Goal: Book appointment/travel/reservation

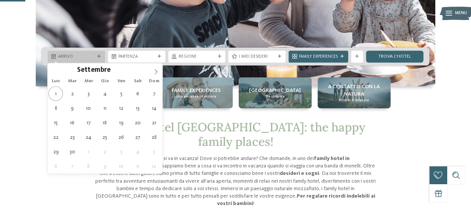
click at [95, 58] on div "Arrivo" at bounding box center [77, 56] width 40 height 6
click at [156, 73] on icon at bounding box center [156, 71] width 3 height 5
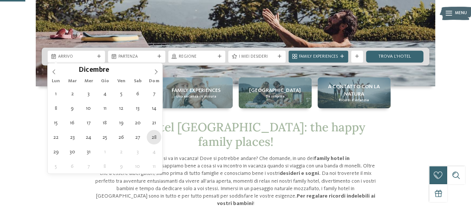
type div "28.12.2025"
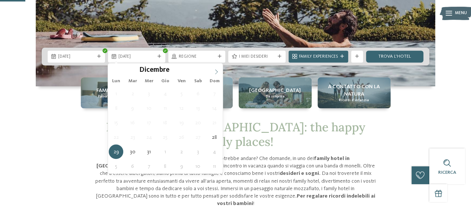
type input "****"
click at [218, 72] on icon at bounding box center [216, 71] width 5 height 5
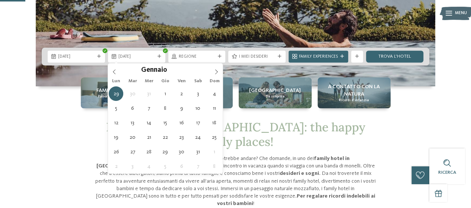
type div "02.01.2026"
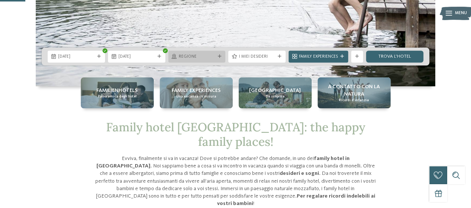
click at [186, 55] on span "Regione" at bounding box center [197, 57] width 37 height 6
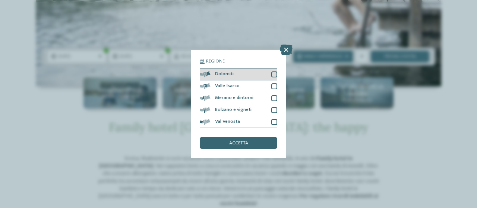
click at [274, 72] on div at bounding box center [274, 75] width 6 height 6
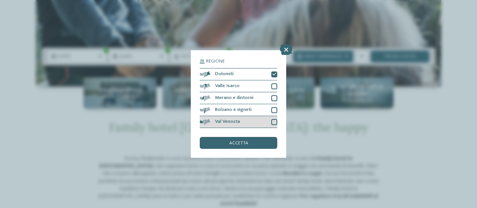
click at [274, 122] on div at bounding box center [274, 122] width 6 height 6
click at [275, 122] on icon at bounding box center [274, 122] width 4 height 4
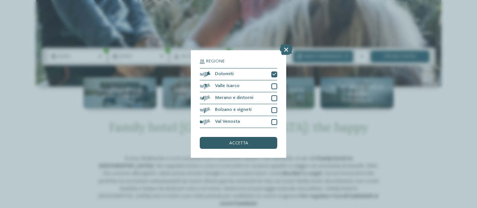
click at [240, 142] on span "accetta" at bounding box center [238, 143] width 19 height 5
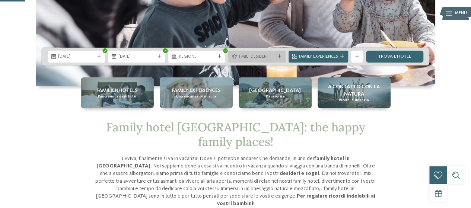
click at [270, 57] on span "I miei desideri" at bounding box center [257, 57] width 37 height 6
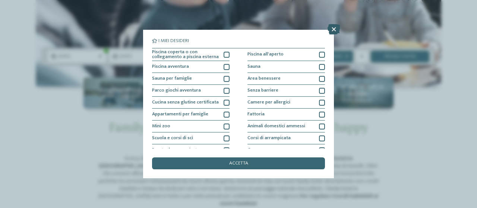
click at [332, 30] on icon at bounding box center [334, 29] width 13 height 10
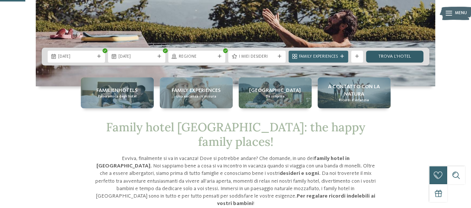
click at [385, 60] on link "trova l’hotel" at bounding box center [394, 57] width 57 height 12
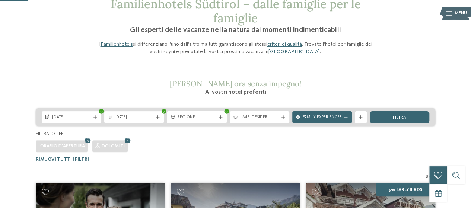
scroll to position [40, 0]
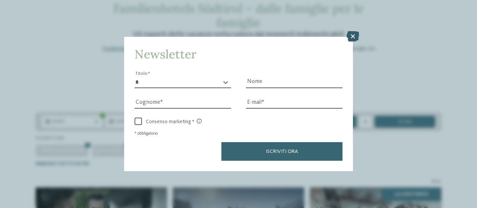
click at [348, 37] on icon at bounding box center [353, 36] width 13 height 10
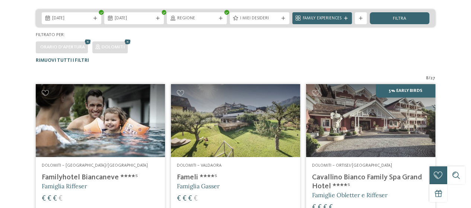
scroll to position [0, 0]
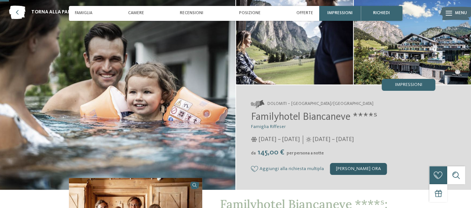
scroll to position [33, 0]
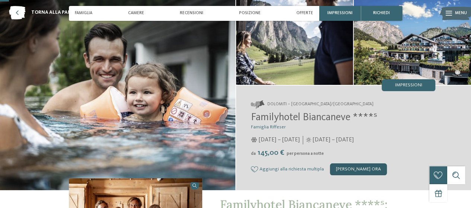
click at [347, 167] on div "[PERSON_NAME] ora" at bounding box center [358, 170] width 57 height 12
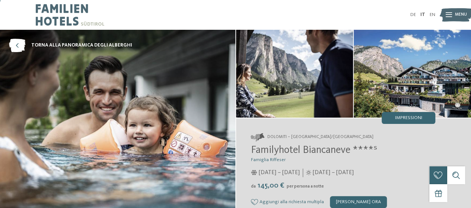
scroll to position [78, 0]
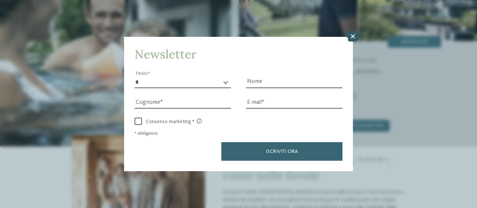
click at [352, 33] on icon at bounding box center [353, 36] width 13 height 10
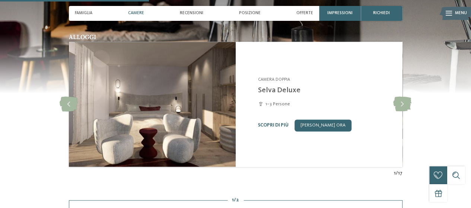
scroll to position [558, 0]
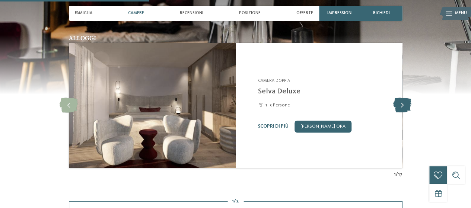
click at [403, 104] on icon at bounding box center [403, 105] width 18 height 15
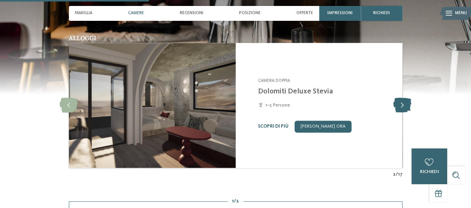
click at [403, 104] on icon at bounding box center [403, 105] width 18 height 15
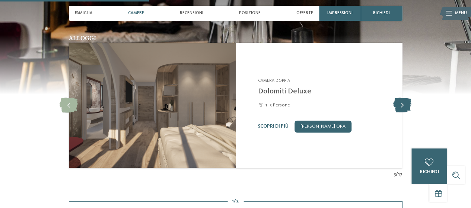
click at [403, 104] on icon at bounding box center [403, 105] width 18 height 15
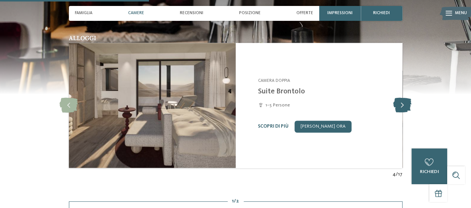
click at [403, 104] on icon at bounding box center [403, 105] width 18 height 15
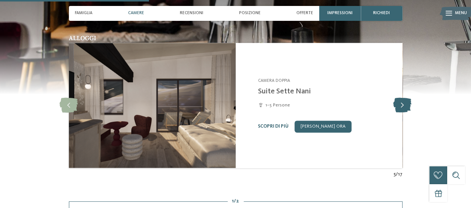
click at [403, 104] on icon at bounding box center [403, 105] width 18 height 15
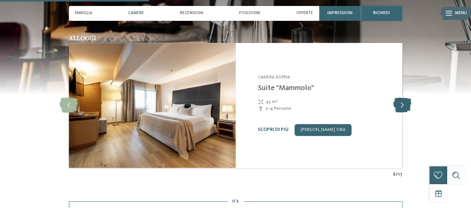
click at [403, 104] on icon at bounding box center [403, 105] width 18 height 15
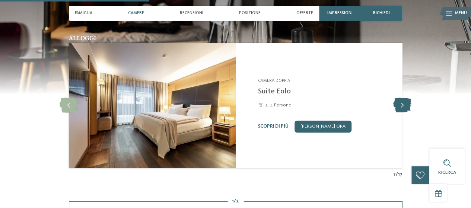
click at [403, 104] on icon at bounding box center [403, 105] width 18 height 15
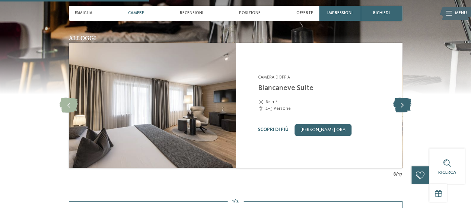
click at [403, 104] on icon at bounding box center [403, 105] width 18 height 15
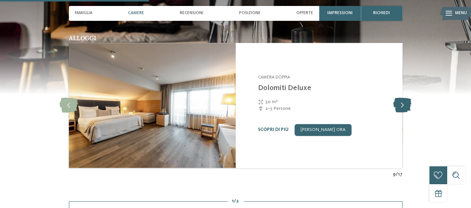
click at [403, 104] on icon at bounding box center [403, 105] width 18 height 15
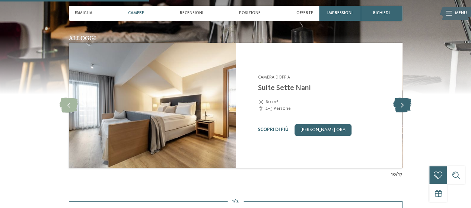
click at [403, 104] on icon at bounding box center [403, 105] width 18 height 15
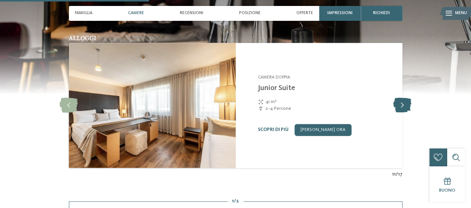
click at [403, 104] on icon at bounding box center [403, 105] width 18 height 15
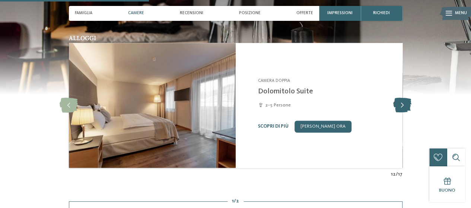
click at [403, 104] on icon at bounding box center [403, 105] width 18 height 15
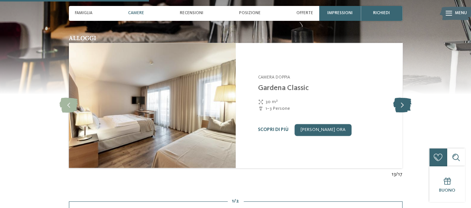
click at [403, 104] on icon at bounding box center [403, 105] width 18 height 15
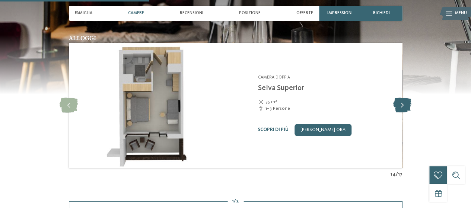
click at [403, 104] on icon at bounding box center [403, 105] width 18 height 15
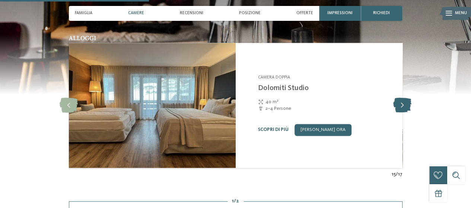
click at [403, 104] on icon at bounding box center [403, 105] width 18 height 15
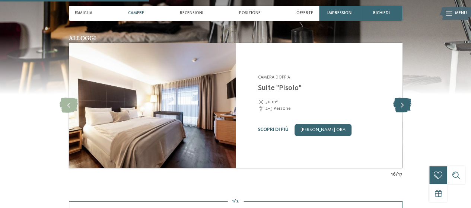
click at [403, 104] on icon at bounding box center [403, 105] width 18 height 15
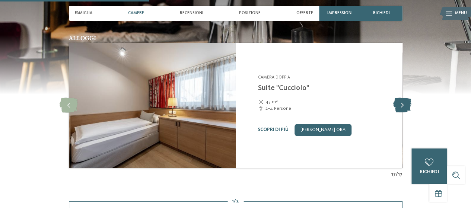
click at [403, 104] on icon at bounding box center [403, 105] width 18 height 15
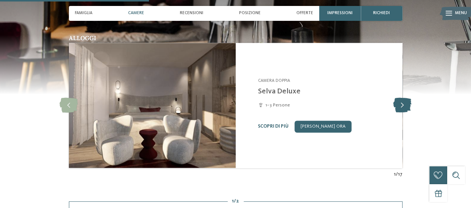
click at [403, 104] on icon at bounding box center [403, 105] width 18 height 15
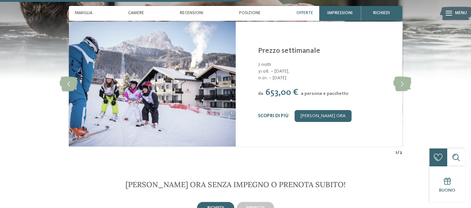
scroll to position [896, 0]
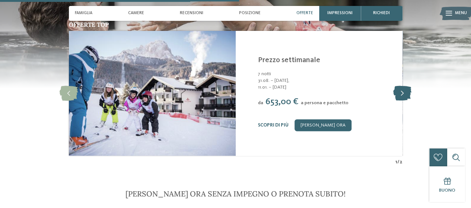
click at [402, 95] on icon at bounding box center [403, 93] width 18 height 15
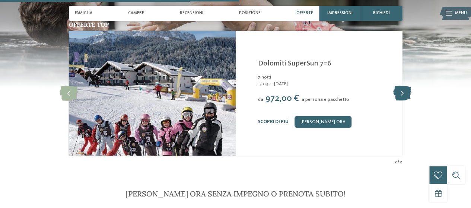
click at [402, 95] on icon at bounding box center [403, 93] width 18 height 15
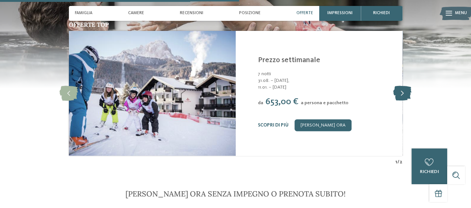
click at [402, 95] on icon at bounding box center [403, 93] width 18 height 15
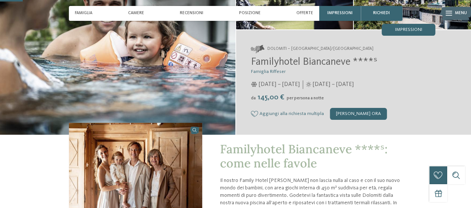
scroll to position [85, 0]
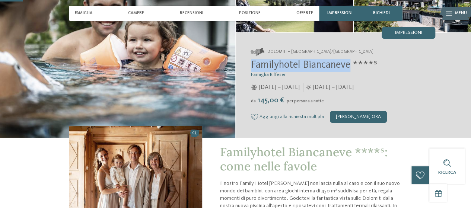
drag, startPoint x: 250, startPoint y: 63, endPoint x: 350, endPoint y: 66, distance: 99.9
click at [350, 66] on div "Dolomiti – [GEOGRAPHIC_DATA]/[GEOGRAPHIC_DATA] Familyhotel Biancaneve ****ˢ Fam…" at bounding box center [354, 85] width 236 height 105
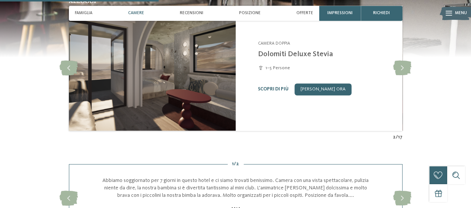
scroll to position [595, 0]
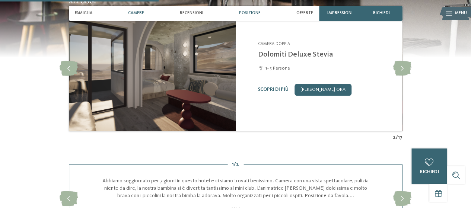
click at [251, 10] on div "Posizione" at bounding box center [250, 13] width 28 height 15
click at [242, 14] on span "Posizione" at bounding box center [250, 13] width 22 height 5
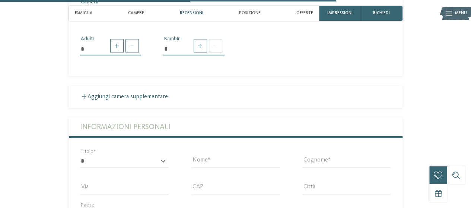
click at [191, 12] on span "Recensioni" at bounding box center [191, 13] width 23 height 5
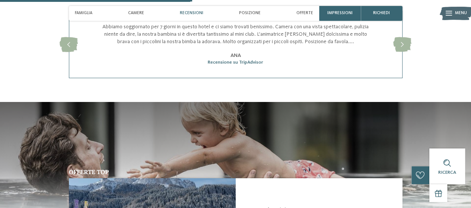
scroll to position [718, 0]
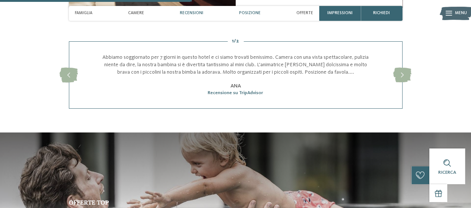
click at [252, 12] on span "Posizione" at bounding box center [250, 13] width 22 height 5
click at [303, 11] on span "Offerte" at bounding box center [305, 13] width 17 height 5
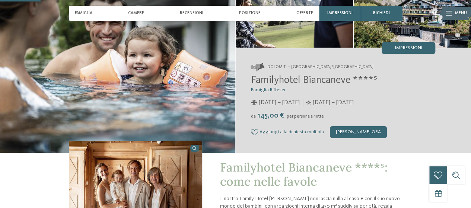
scroll to position [0, 0]
